Goal: Feedback & Contribution: Submit feedback/report problem

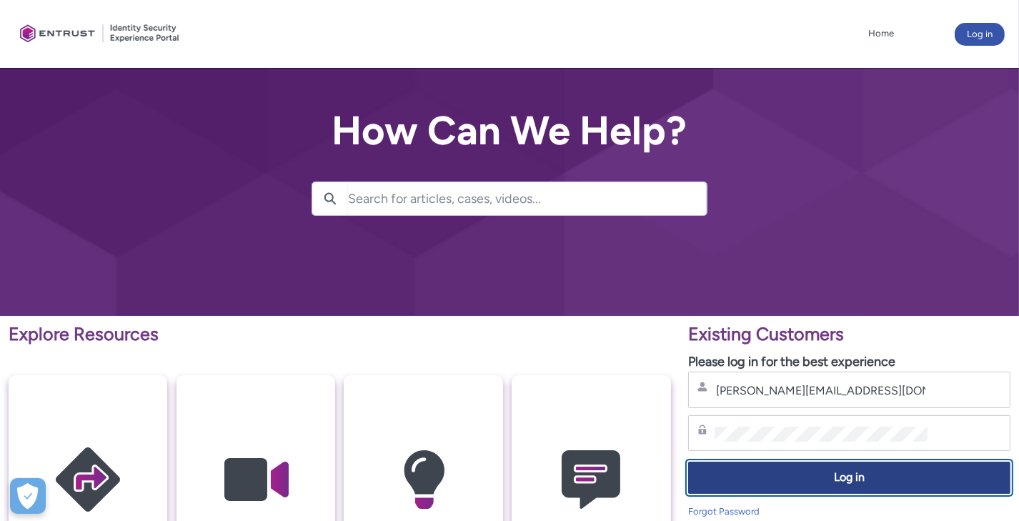
click at [945, 486] on button "Log in" at bounding box center [849, 477] width 322 height 32
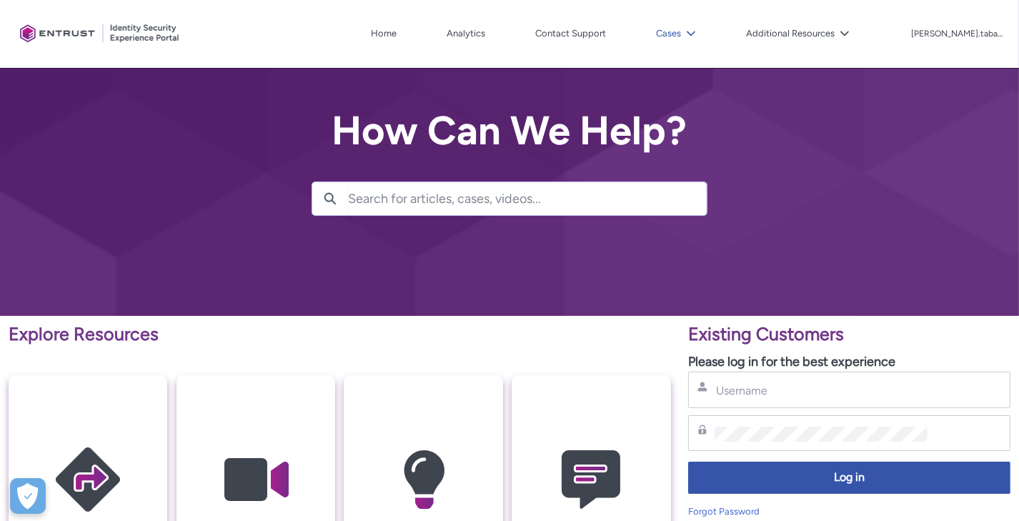
click at [698, 27] on button "Cases" at bounding box center [675, 33] width 47 height 21
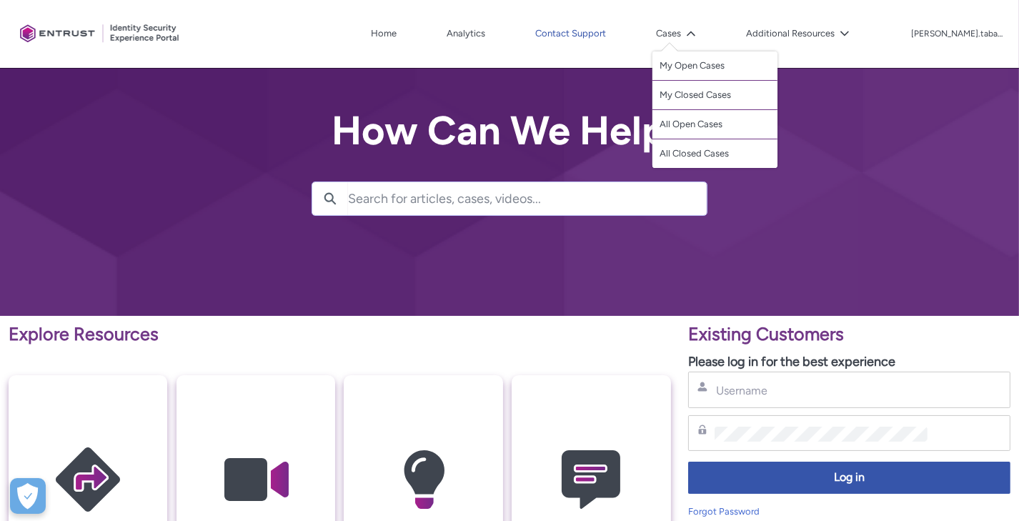
click at [609, 32] on link "Contact Support" at bounding box center [570, 33] width 78 height 21
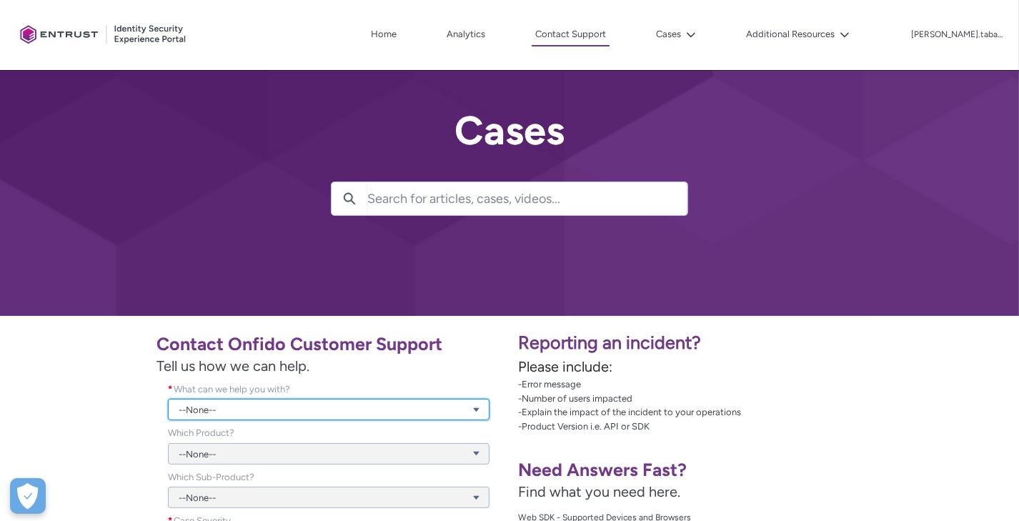
click at [371, 411] on link "--None--" at bounding box center [328, 409] width 321 height 21
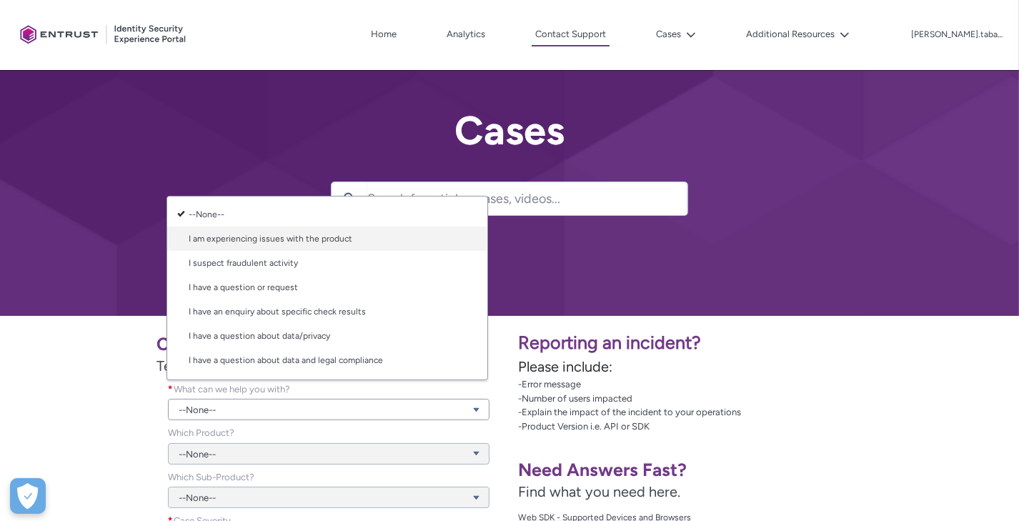
click at [345, 240] on link "I am experiencing issues with the product" at bounding box center [327, 238] width 320 height 24
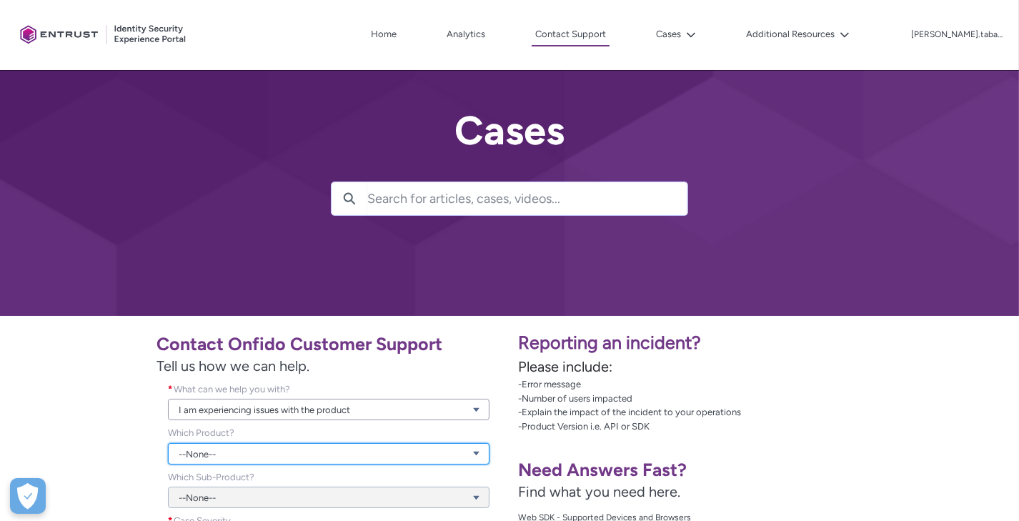
click at [247, 457] on link "--None--" at bounding box center [328, 453] width 321 height 21
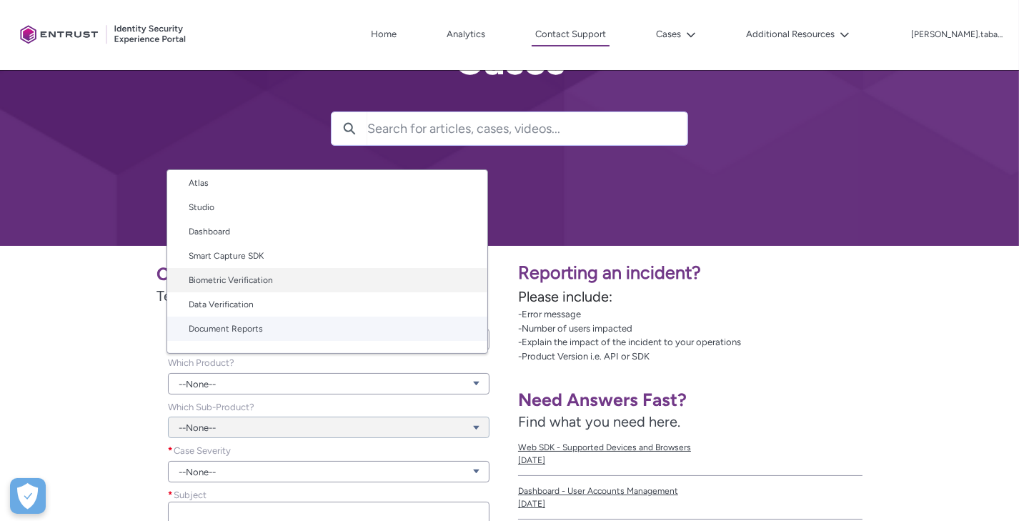
scroll to position [71, 0]
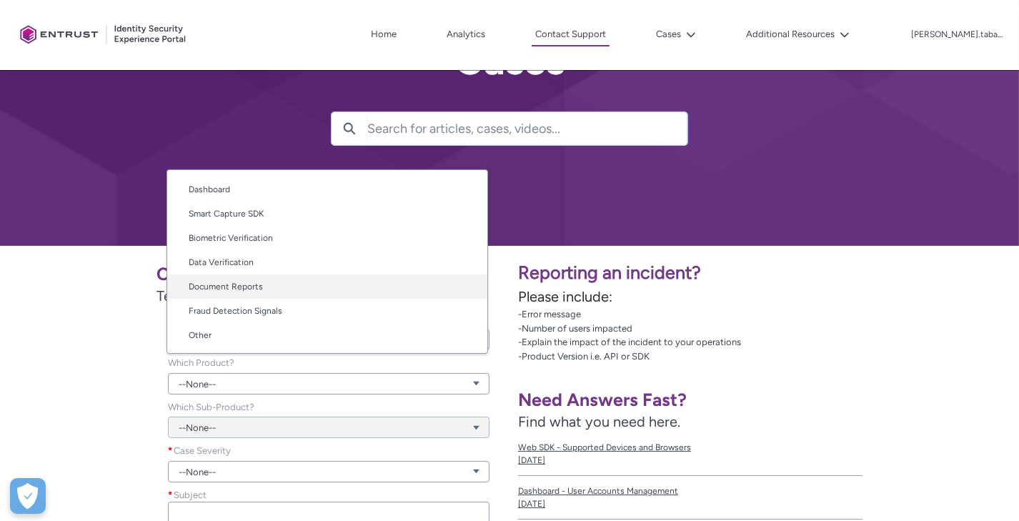
click at [248, 283] on link "Document Reports" at bounding box center [327, 286] width 320 height 24
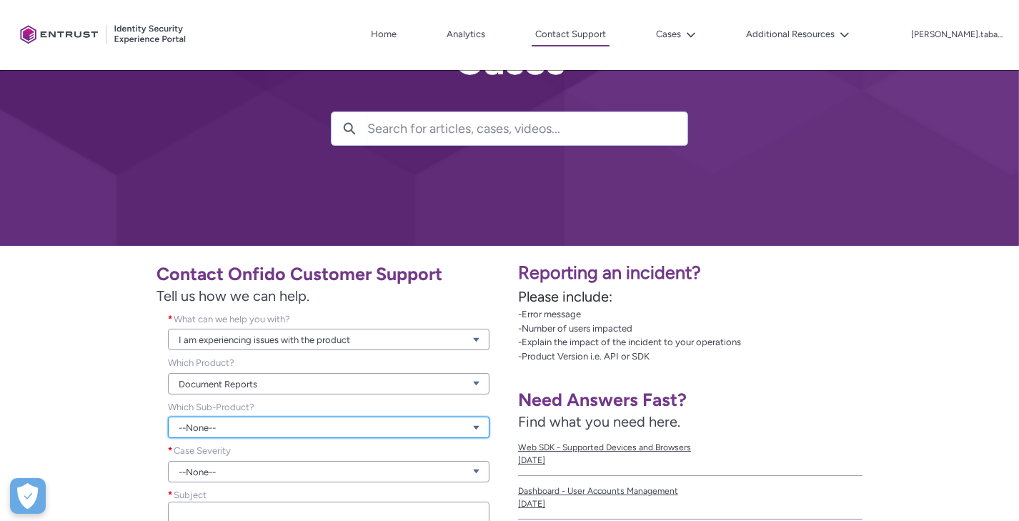
click at [216, 433] on link "--None--" at bounding box center [328, 426] width 321 height 21
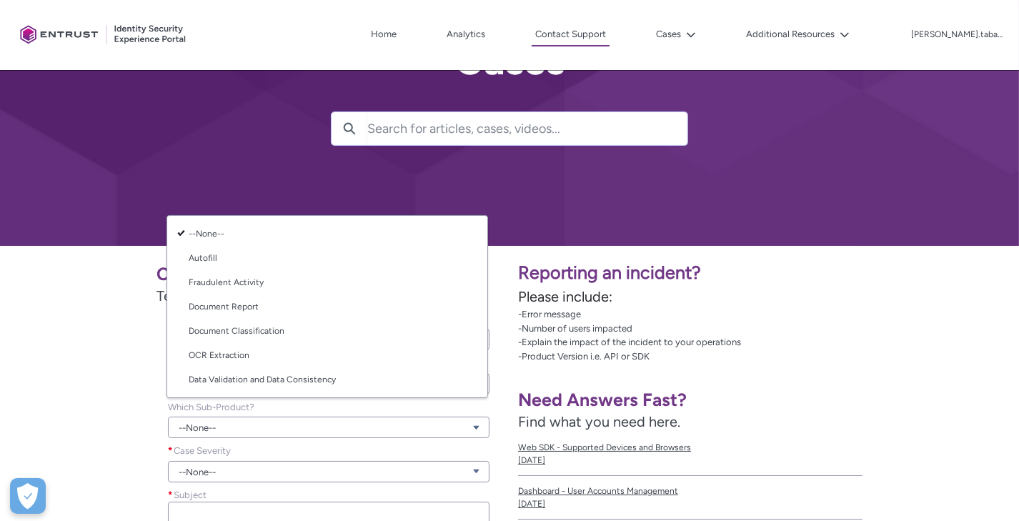
click at [96, 346] on div "Contact Onfido Customer Support Tell us how we can help. What can we help you w…" at bounding box center [255, 464] width 492 height 421
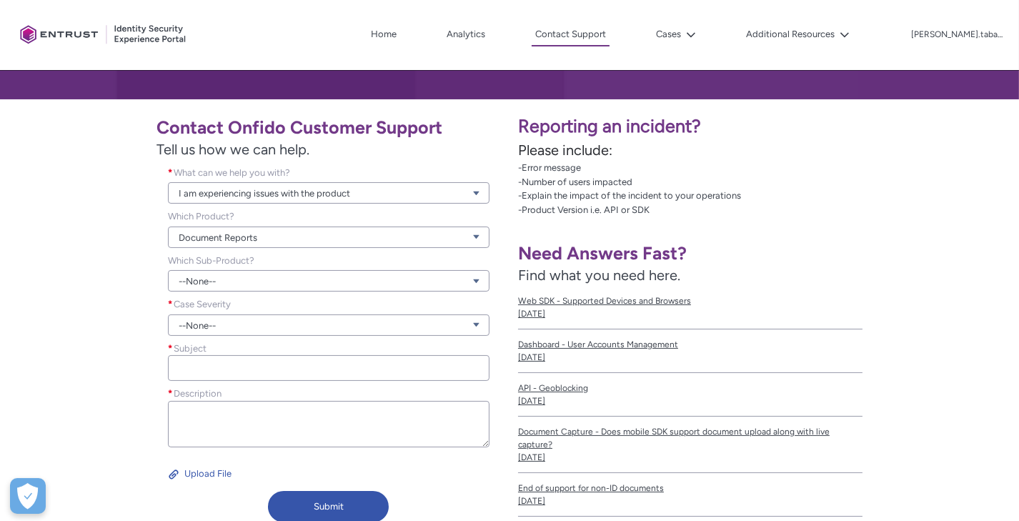
scroll to position [217, 0]
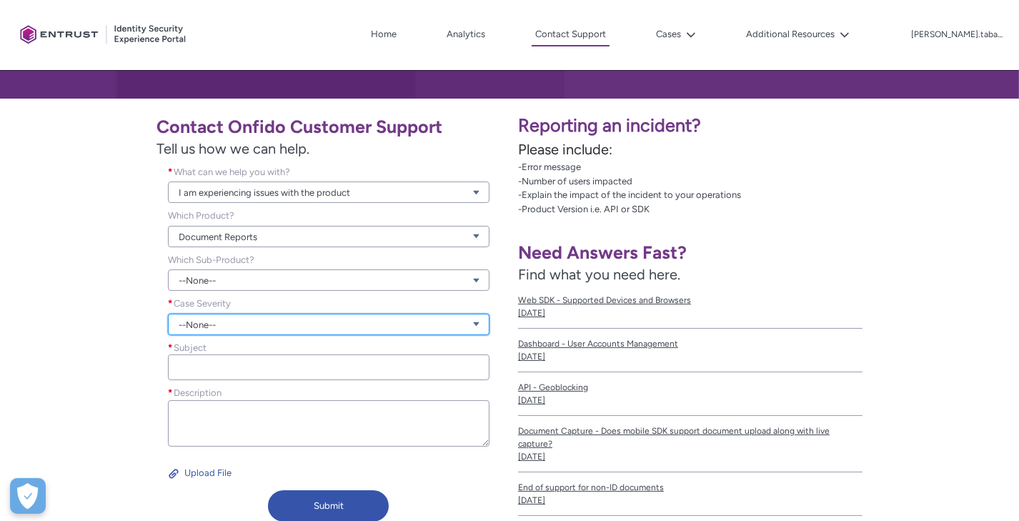
click at [208, 319] on link "--None--" at bounding box center [328, 324] width 321 height 21
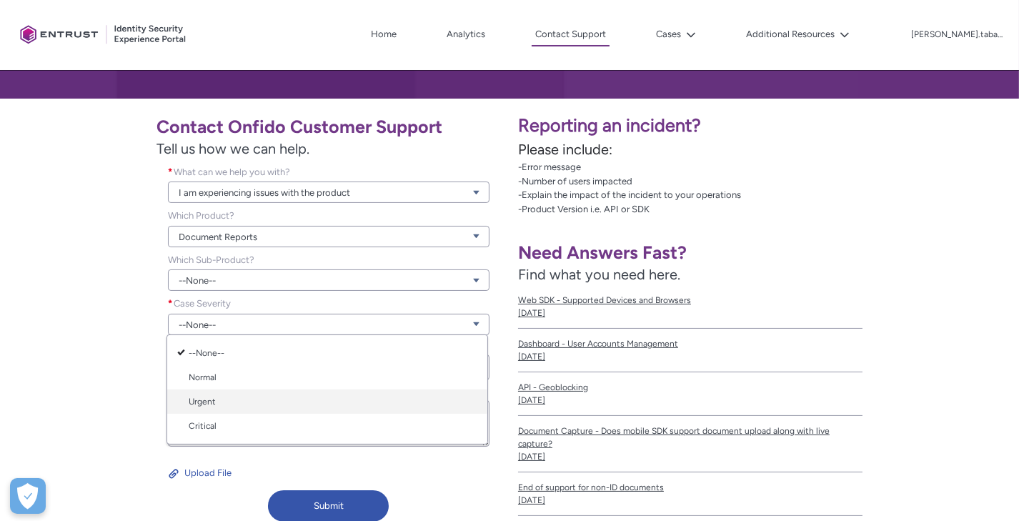
click at [214, 405] on link "Urgent" at bounding box center [327, 401] width 320 height 24
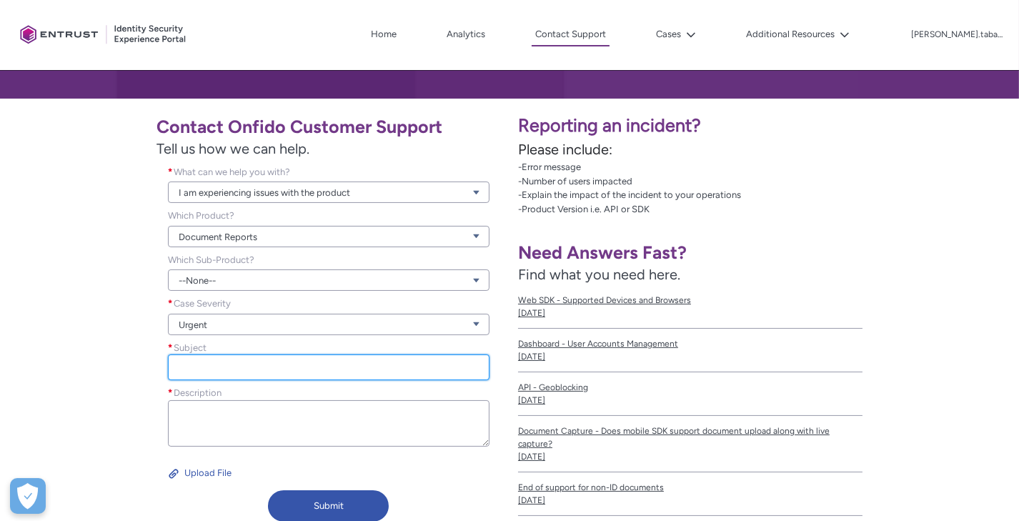
click at [213, 379] on input "Subject *" at bounding box center [328, 367] width 321 height 26
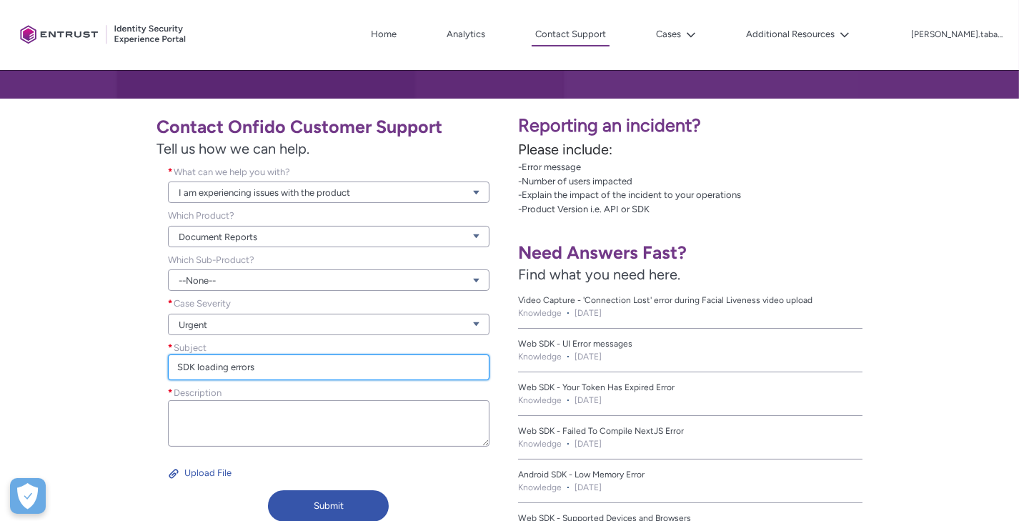
type input "SDK loading errors"
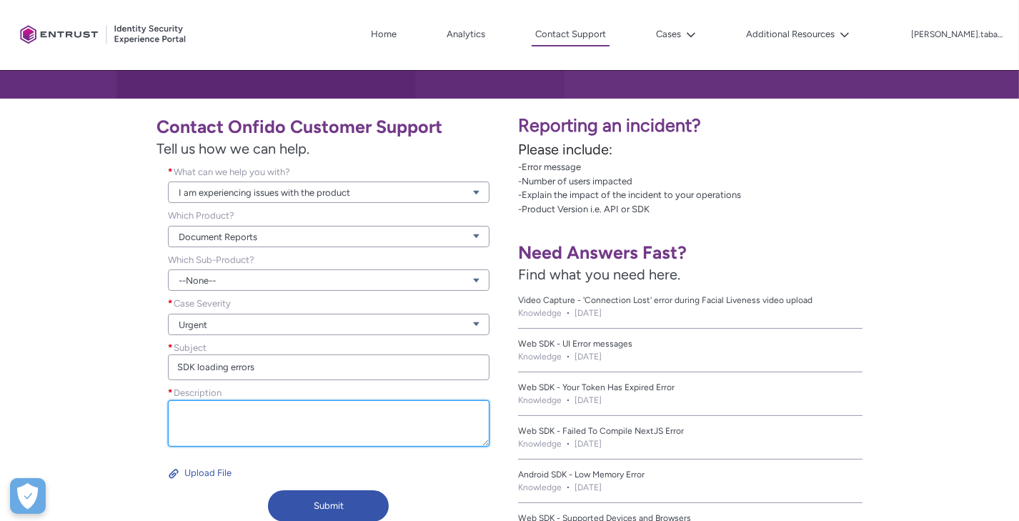
click at [251, 434] on textarea "Description *" at bounding box center [328, 423] width 321 height 46
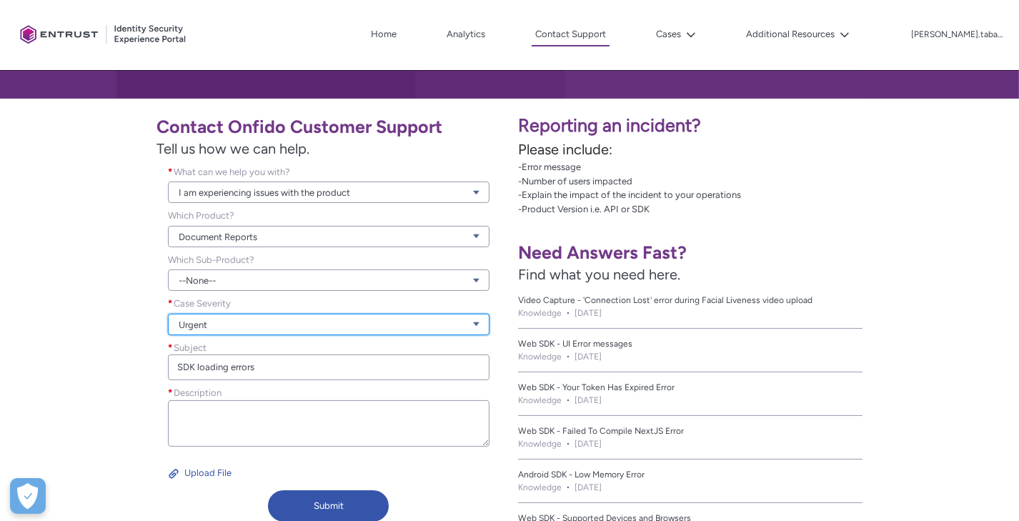
click at [264, 331] on link "Urgent" at bounding box center [328, 324] width 321 height 21
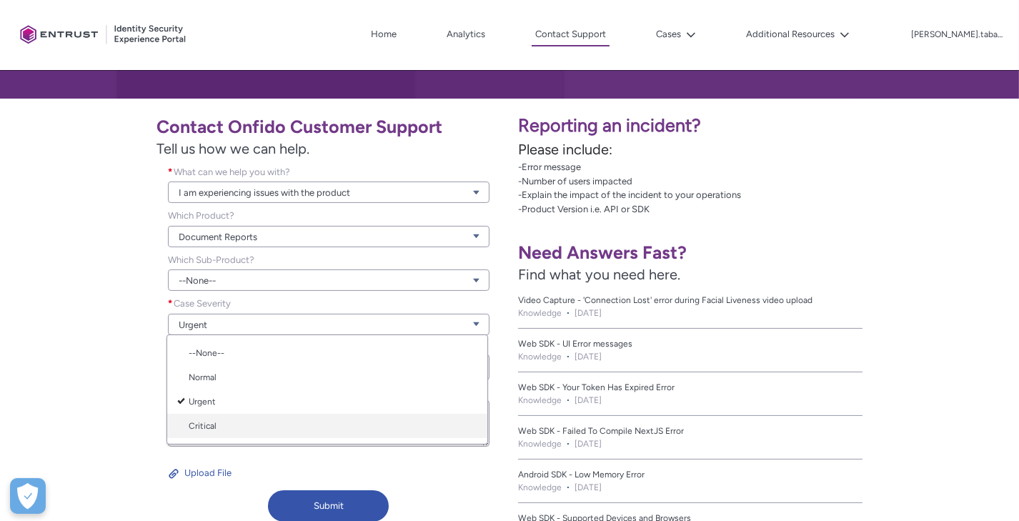
click at [223, 426] on link "Critical" at bounding box center [327, 426] width 320 height 24
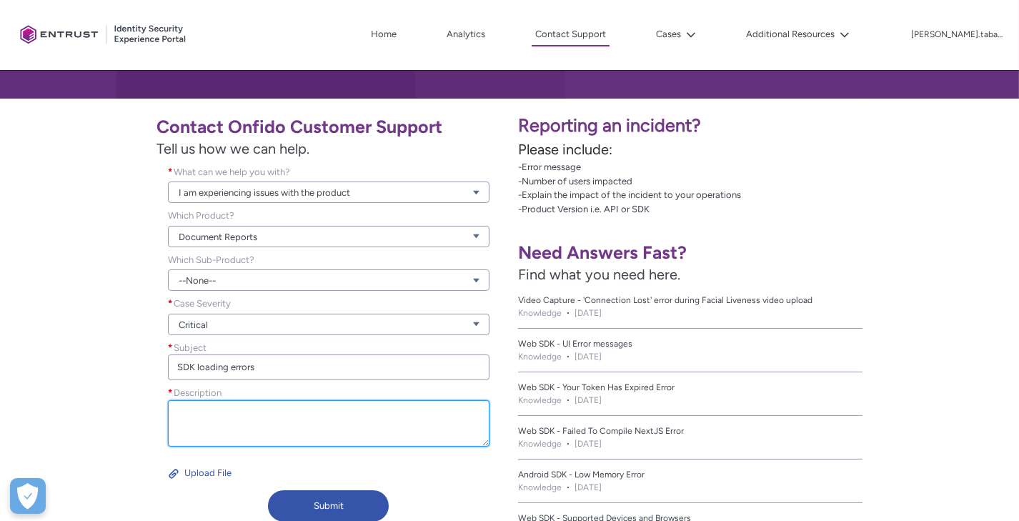
click at [248, 427] on textarea "Description *" at bounding box center [328, 423] width 321 height 46
paste textarea "Hello! We are experiencing problems with SDK loading. We haven't seen any succe…"
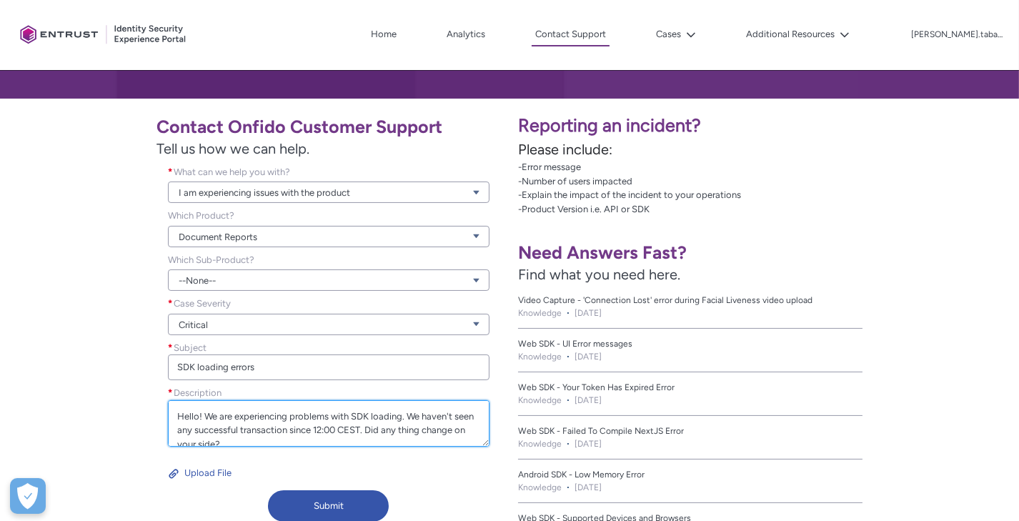
scroll to position [4, 0]
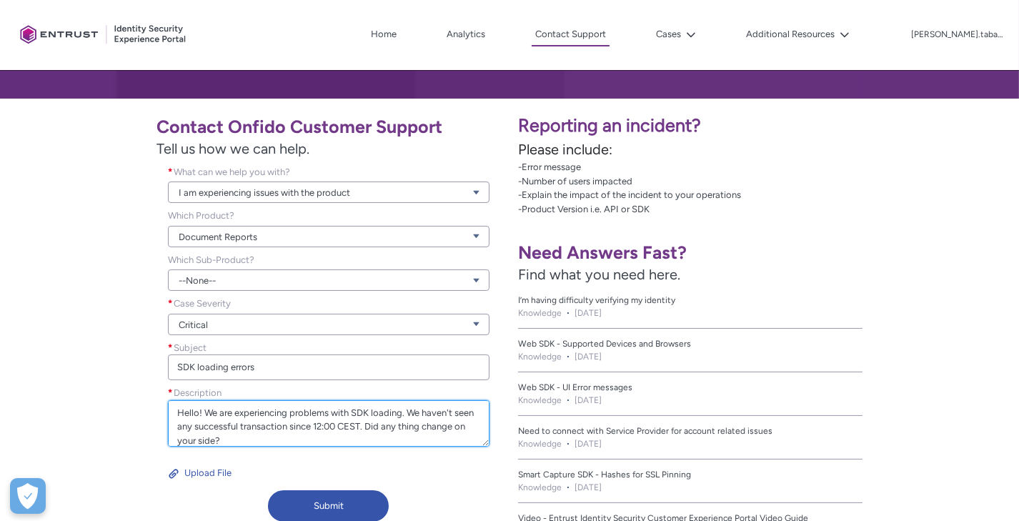
click at [204, 412] on textarea "Hello! We are experiencing problems with SDK loading. We haven't seen any succe…" at bounding box center [328, 423] width 321 height 46
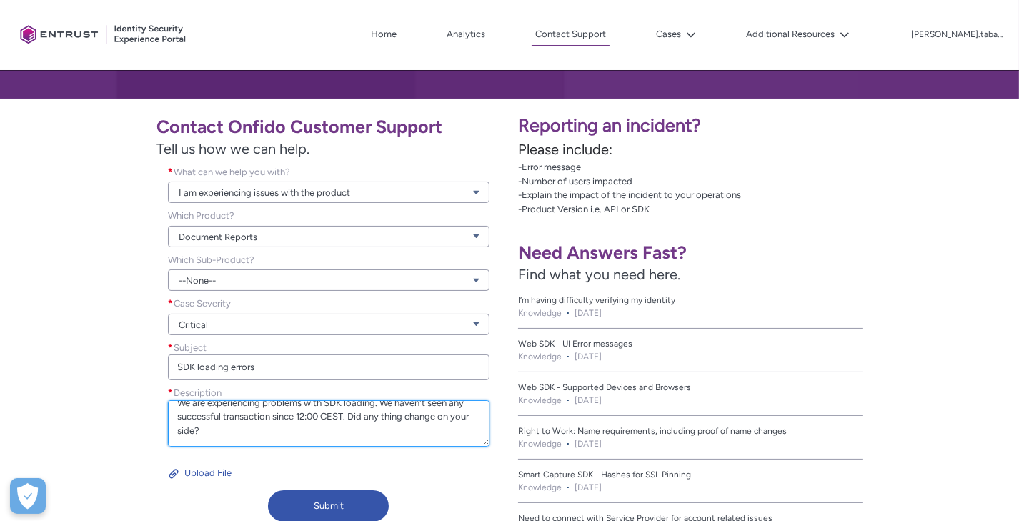
scroll to position [41, 0]
click at [344, 415] on textarea "Hello! We are experiencing problems with SDK loading. We haven't seen any succe…" at bounding box center [328, 423] width 321 height 46
paste textarea "all our transactions are failing with errors such as "Cross-origin script load …"
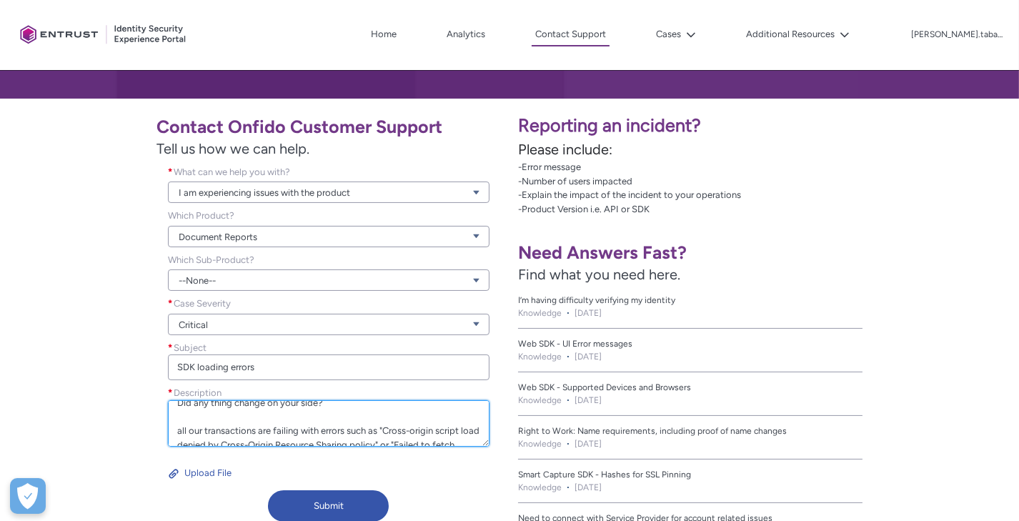
scroll to position [101, 0]
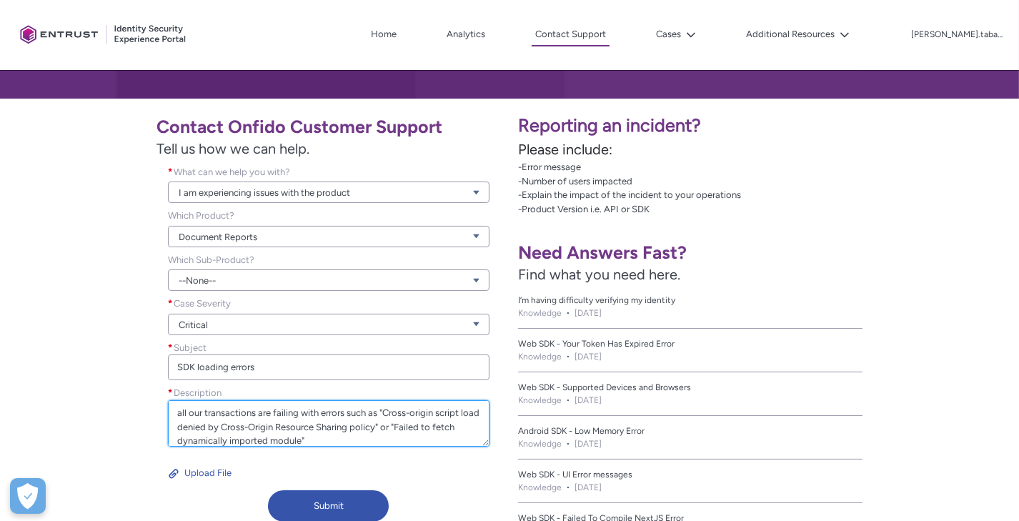
click at [179, 413] on textarea "Hello! We are experiencing problems with SDK loading. We haven't seen any succe…" at bounding box center [328, 423] width 321 height 46
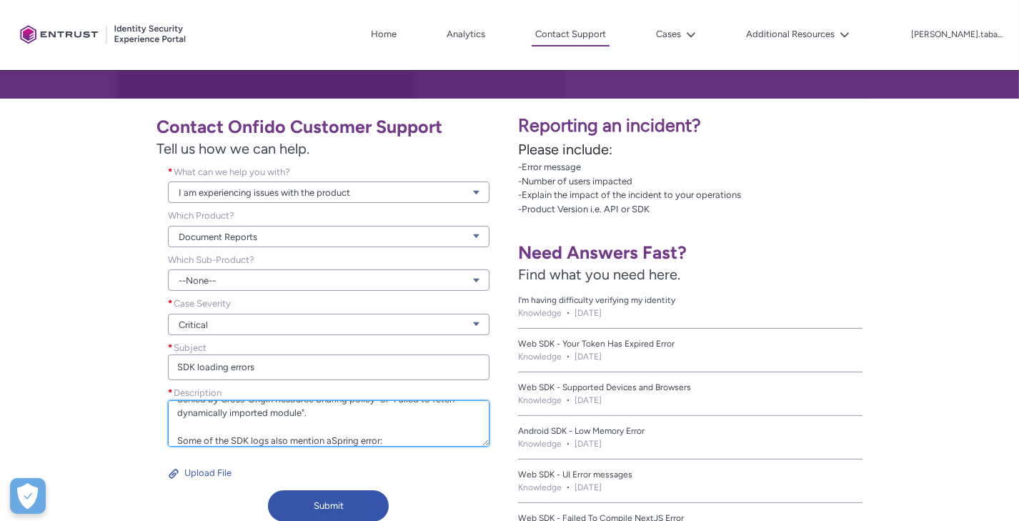
scroll to position [143, 0]
paste textarea "Caused by: org.hibernate.NonUniqueResultException: Query did not return a uniqu…"
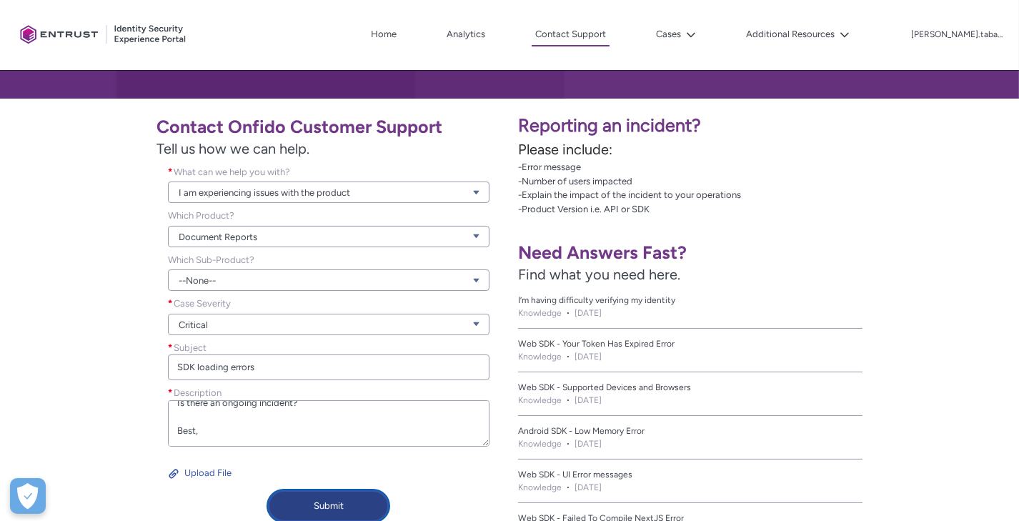
type textarea "Hello! We are experiencing problems with SDK loading. We haven't seen any succe…"
click at [352, 508] on button "Submit" at bounding box center [328, 505] width 121 height 31
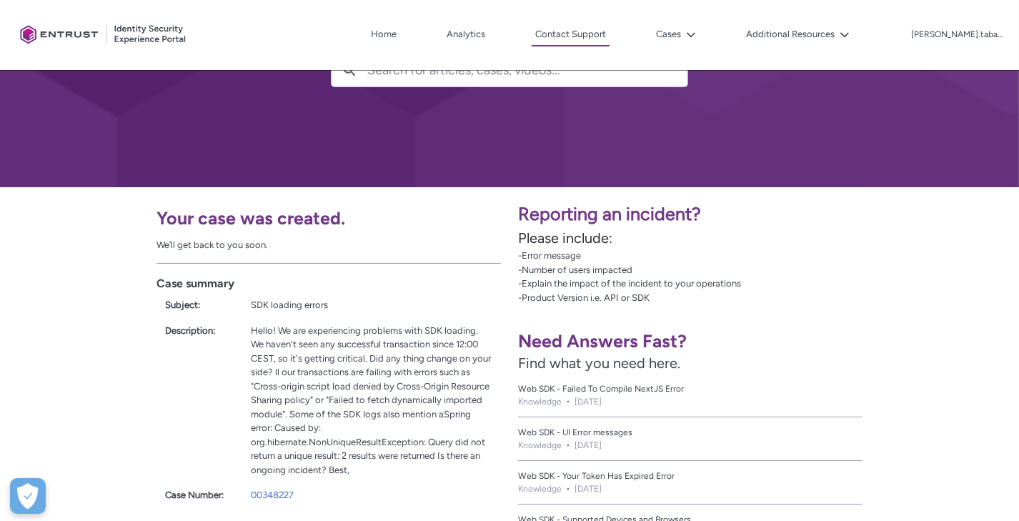
scroll to position [234, 0]
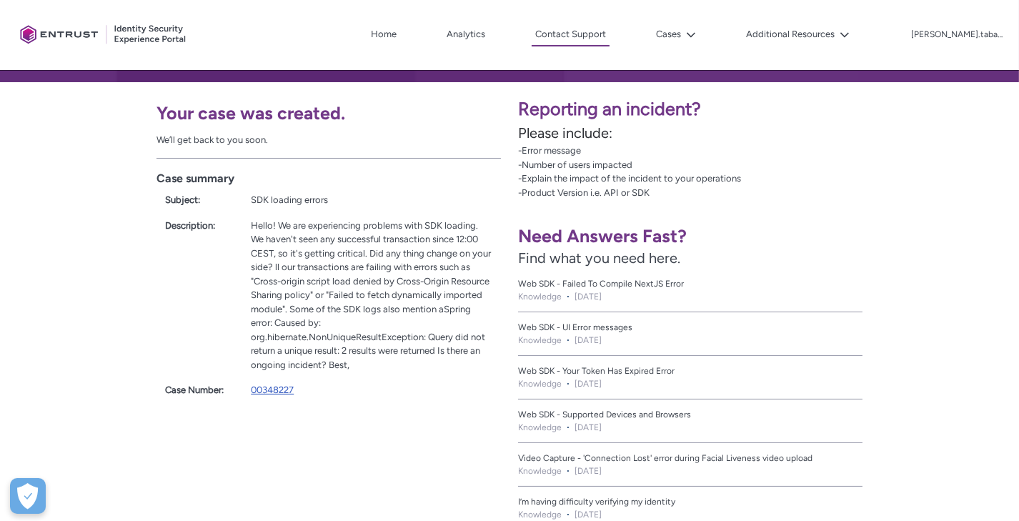
click at [279, 384] on link "00348227" at bounding box center [272, 389] width 43 height 11
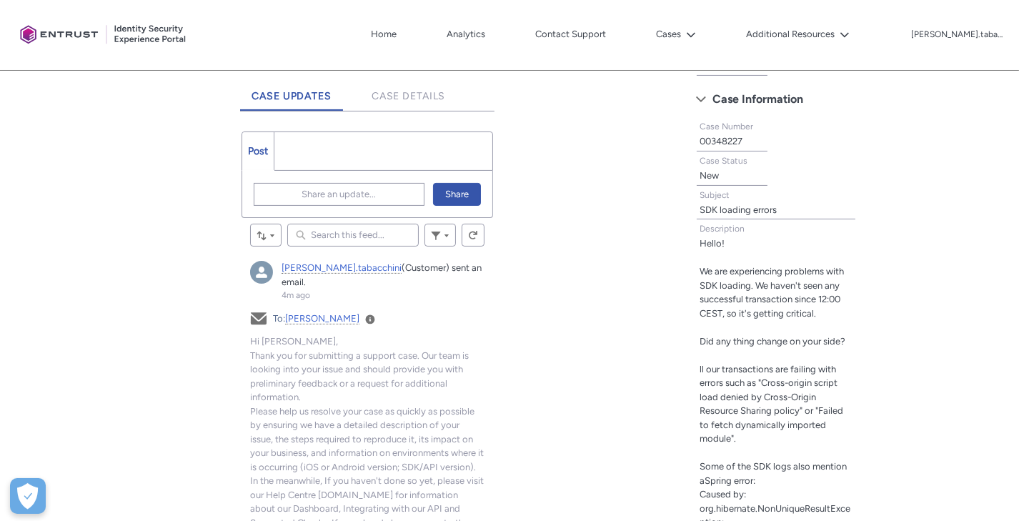
scroll to position [241, 0]
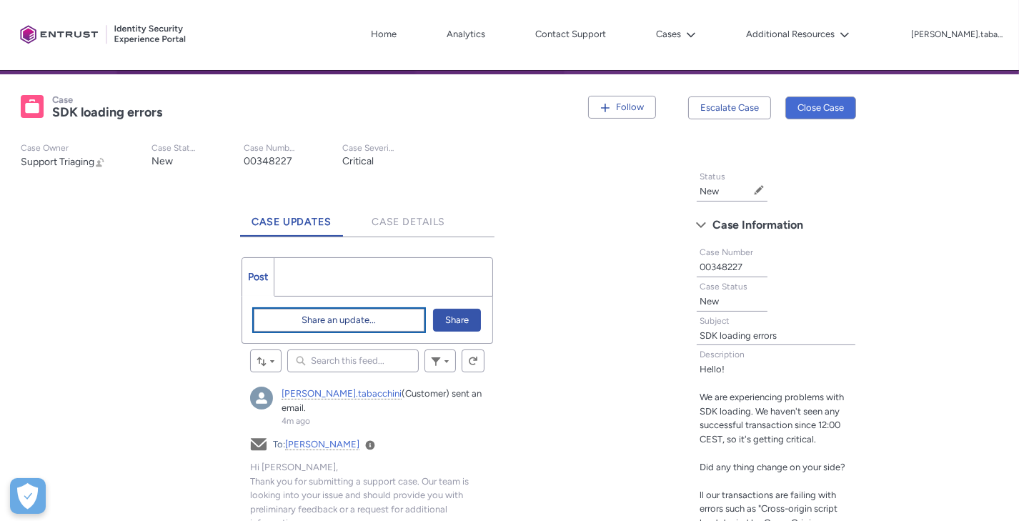
click at [338, 315] on span "Share an update..." at bounding box center [339, 319] width 74 height 21
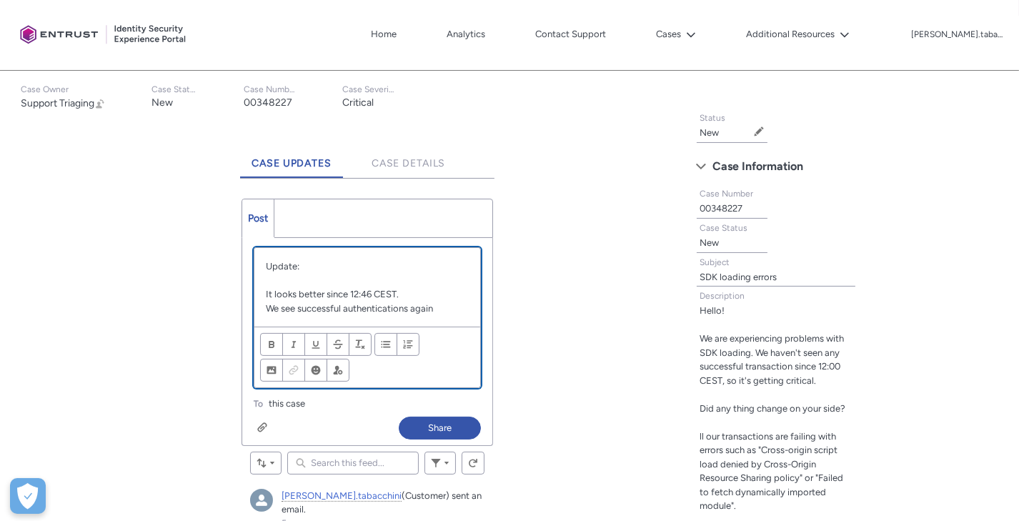
scroll to position [302, 0]
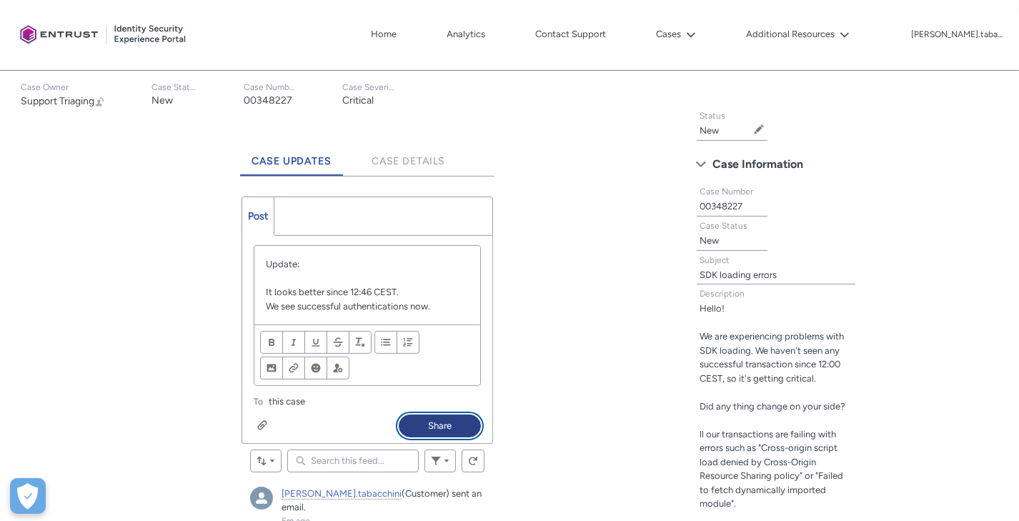
click at [462, 421] on button "Share" at bounding box center [440, 425] width 82 height 23
